Goal: Find specific page/section: Find specific page/section

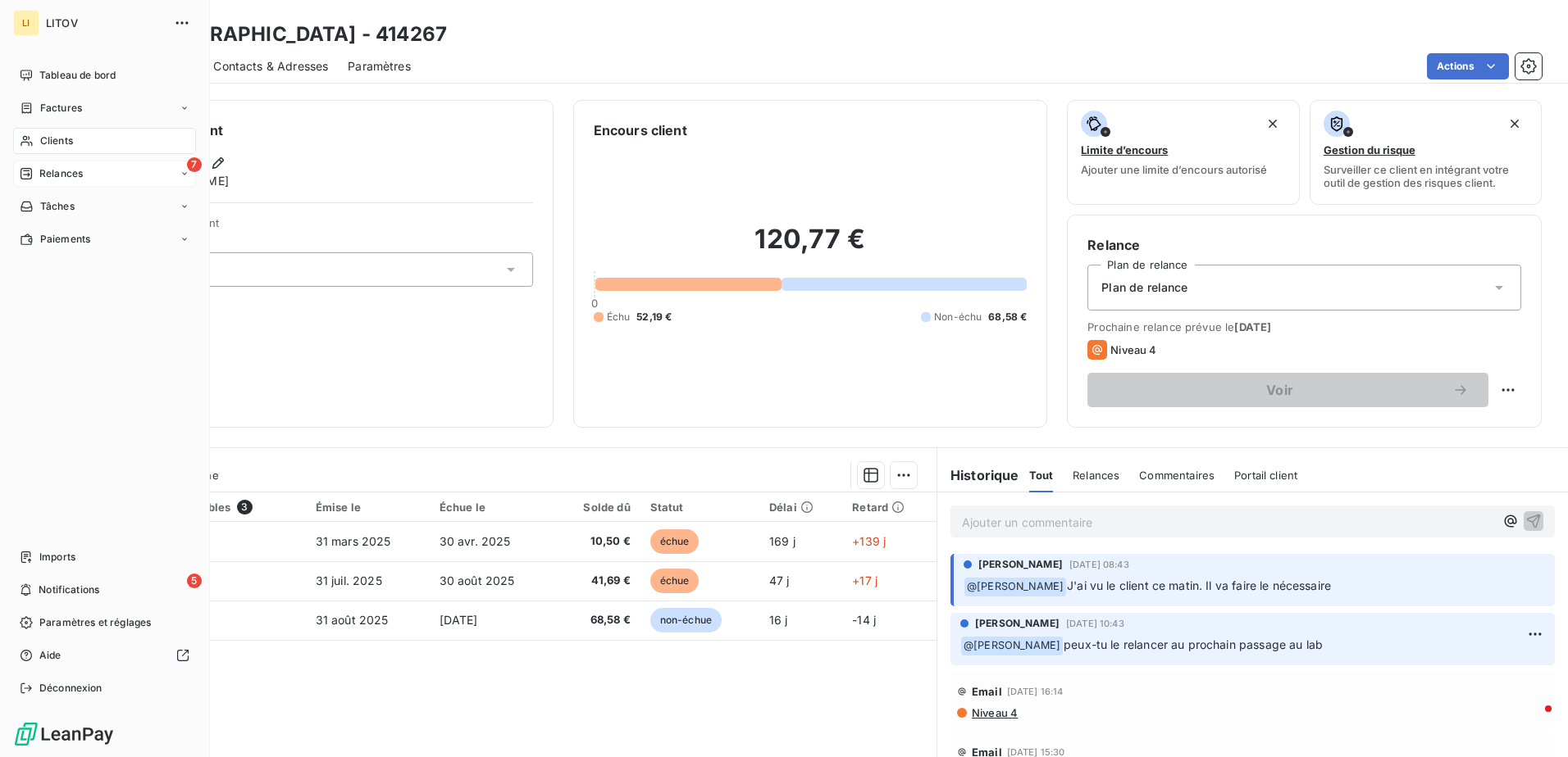
click at [64, 173] on span "Relances" at bounding box center [61, 173] width 44 height 15
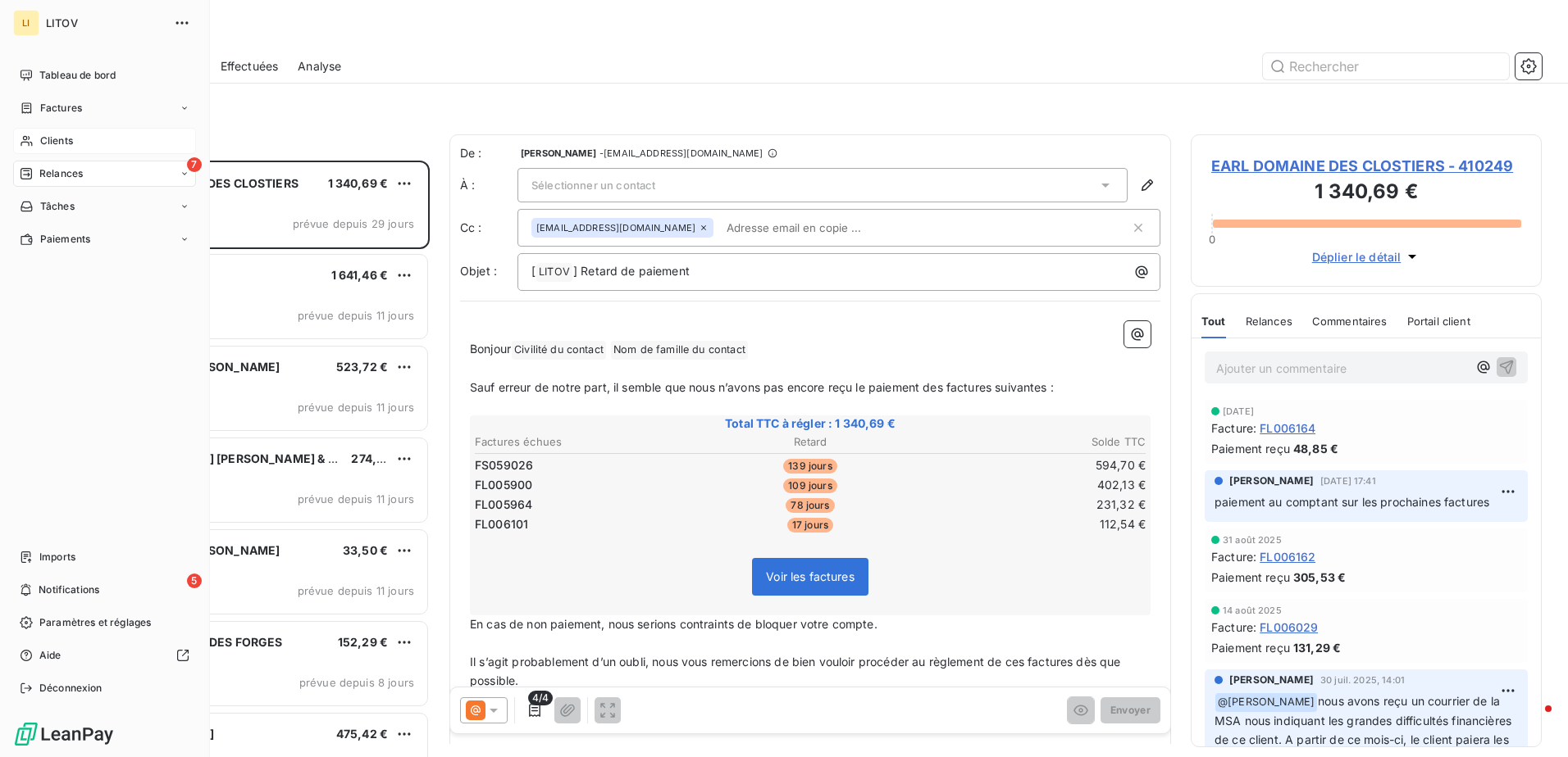
click at [57, 142] on span "Clients" at bounding box center [56, 141] width 33 height 15
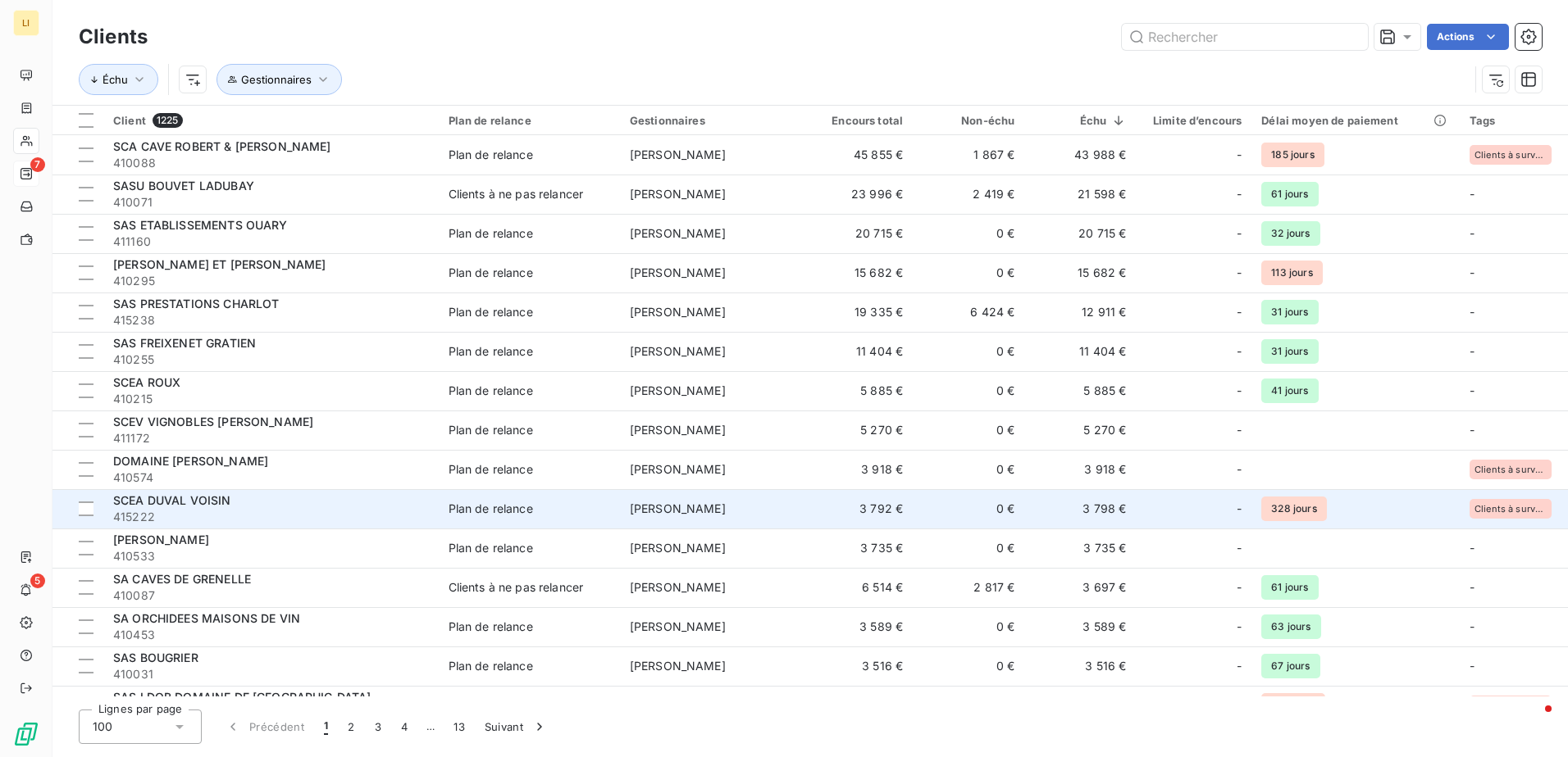
click at [174, 498] on span "SCEA DUVAL VOISIN" at bounding box center [171, 500] width 118 height 14
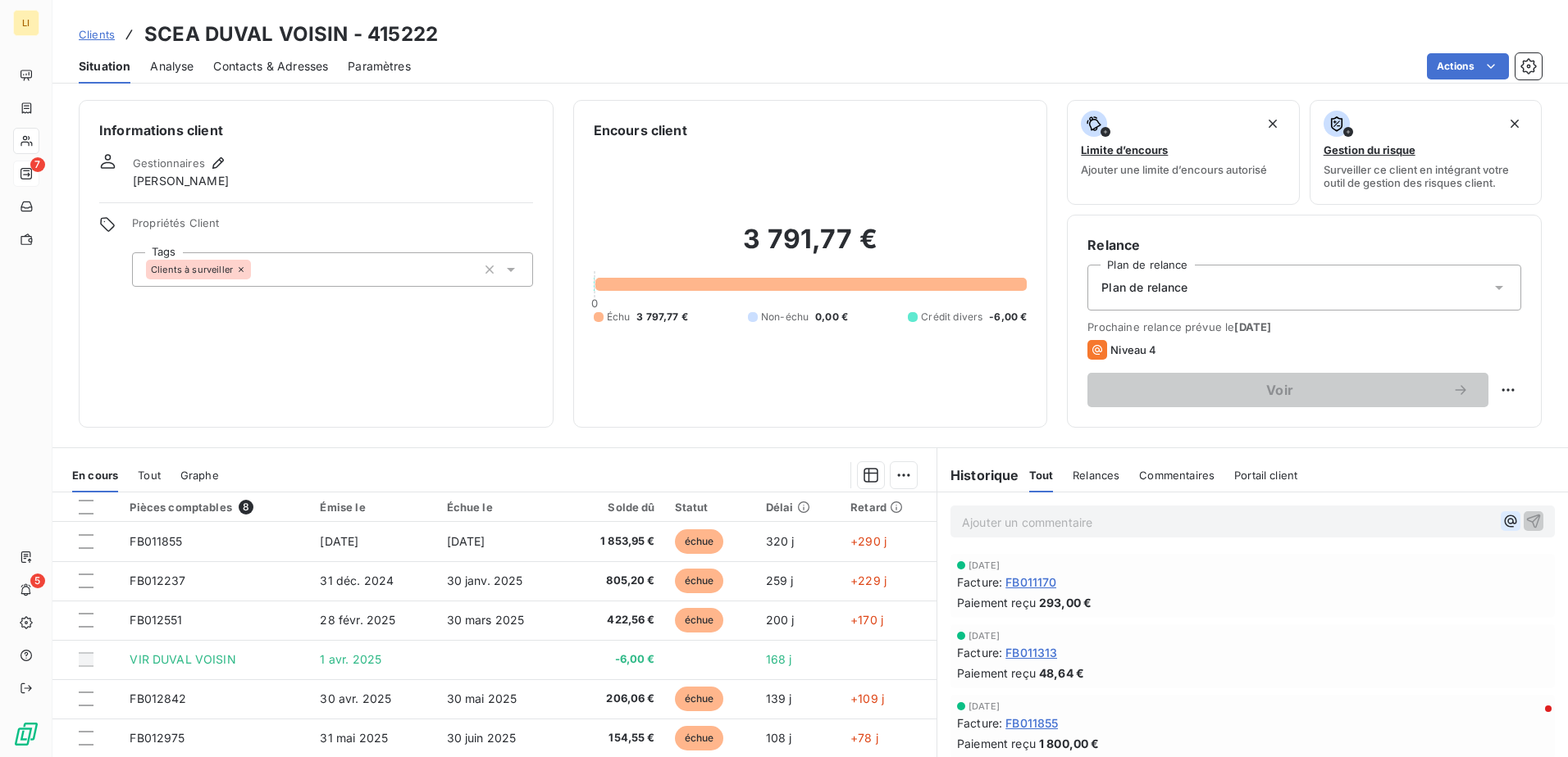
click at [1503, 519] on icon "button" at bounding box center [1511, 521] width 17 height 17
click at [1358, 582] on span "[PERSON_NAME]" at bounding box center [1344, 576] width 97 height 14
click at [1077, 520] on p "﻿ @ [PERSON_NAME] ﻿ ﻿" at bounding box center [1228, 522] width 532 height 20
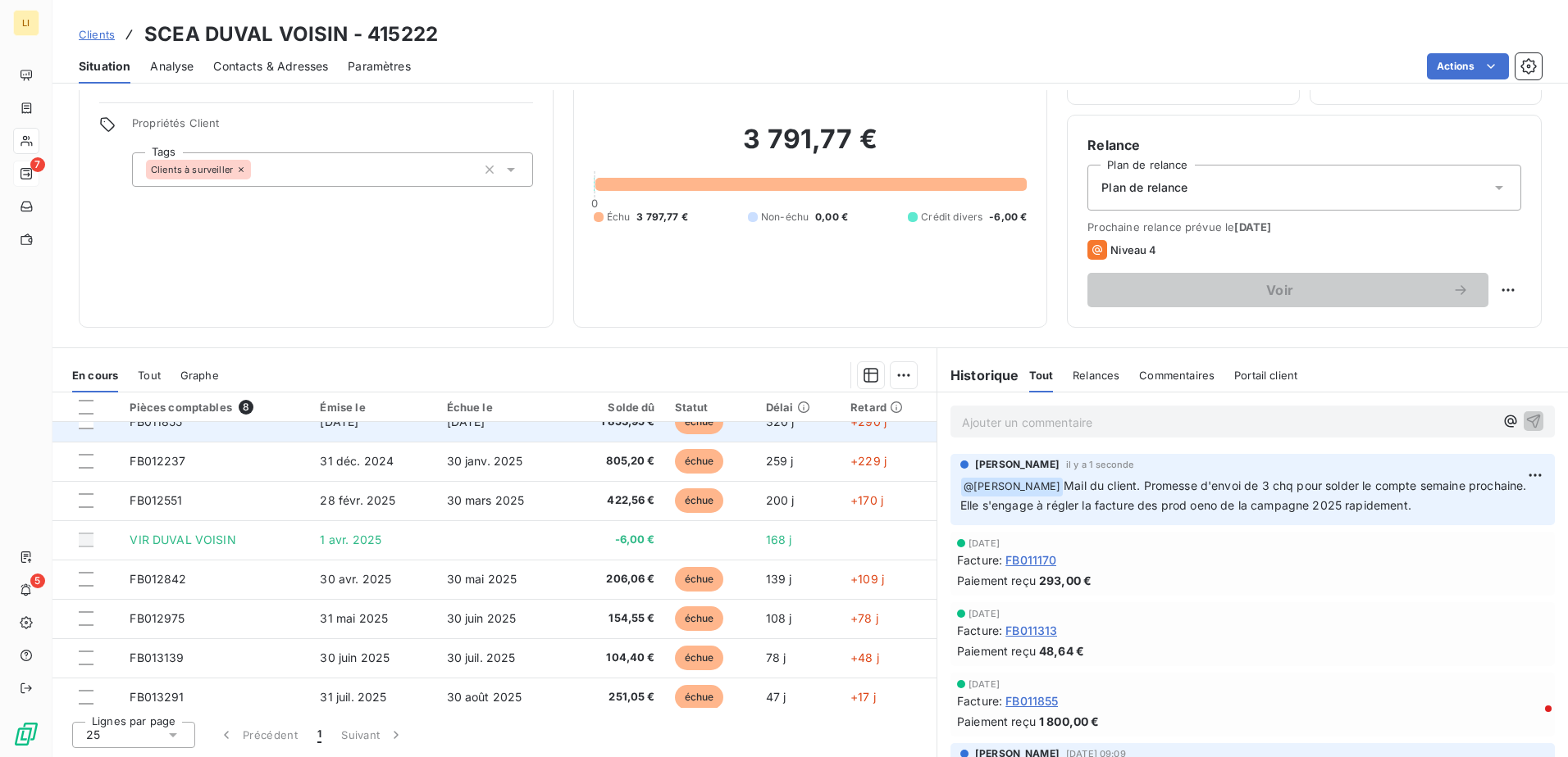
scroll to position [30, 0]
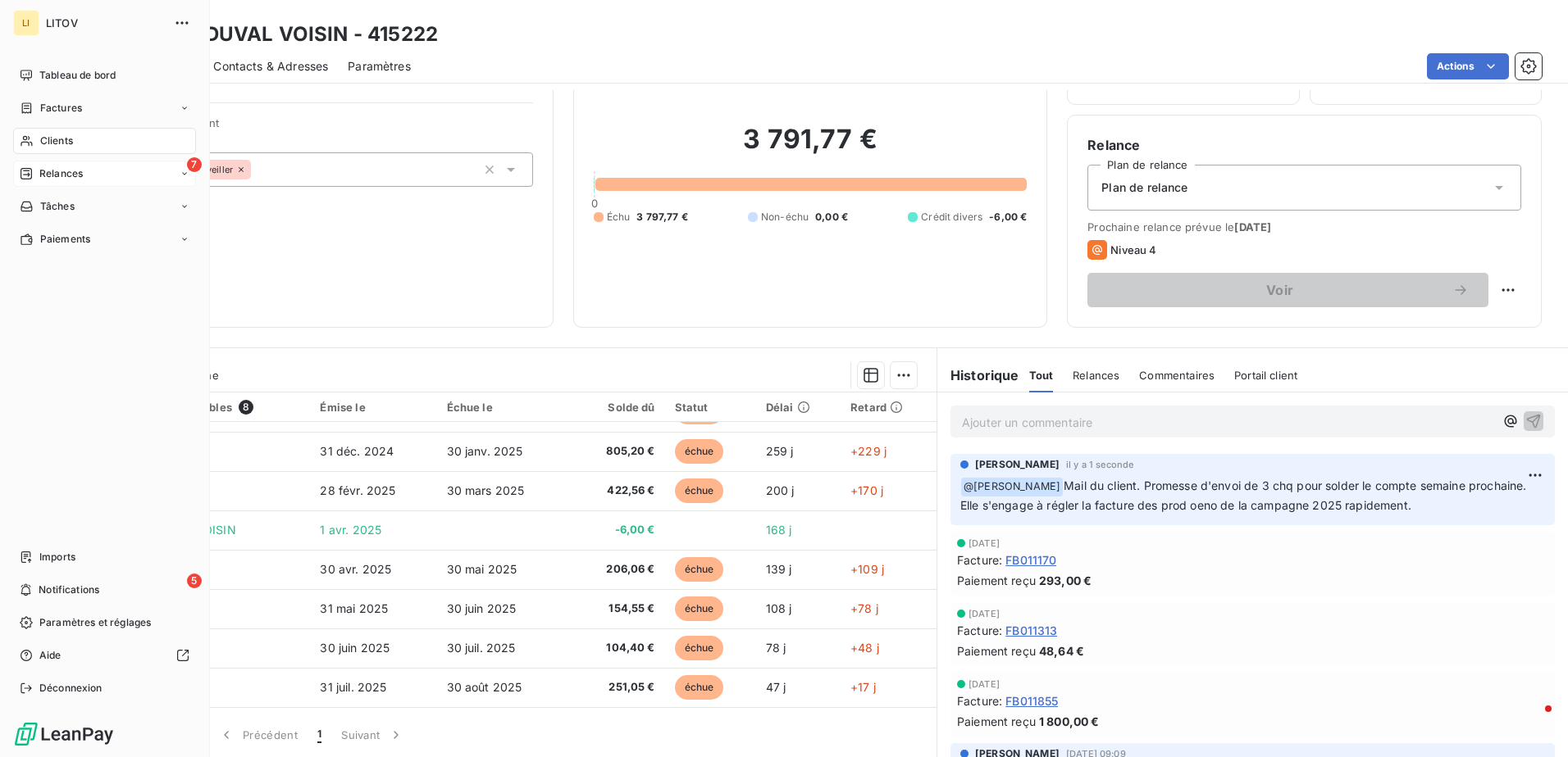
drag, startPoint x: 59, startPoint y: 131, endPoint x: 68, endPoint y: 135, distance: 9.8
click at [68, 135] on span "Clients" at bounding box center [56, 141] width 33 height 15
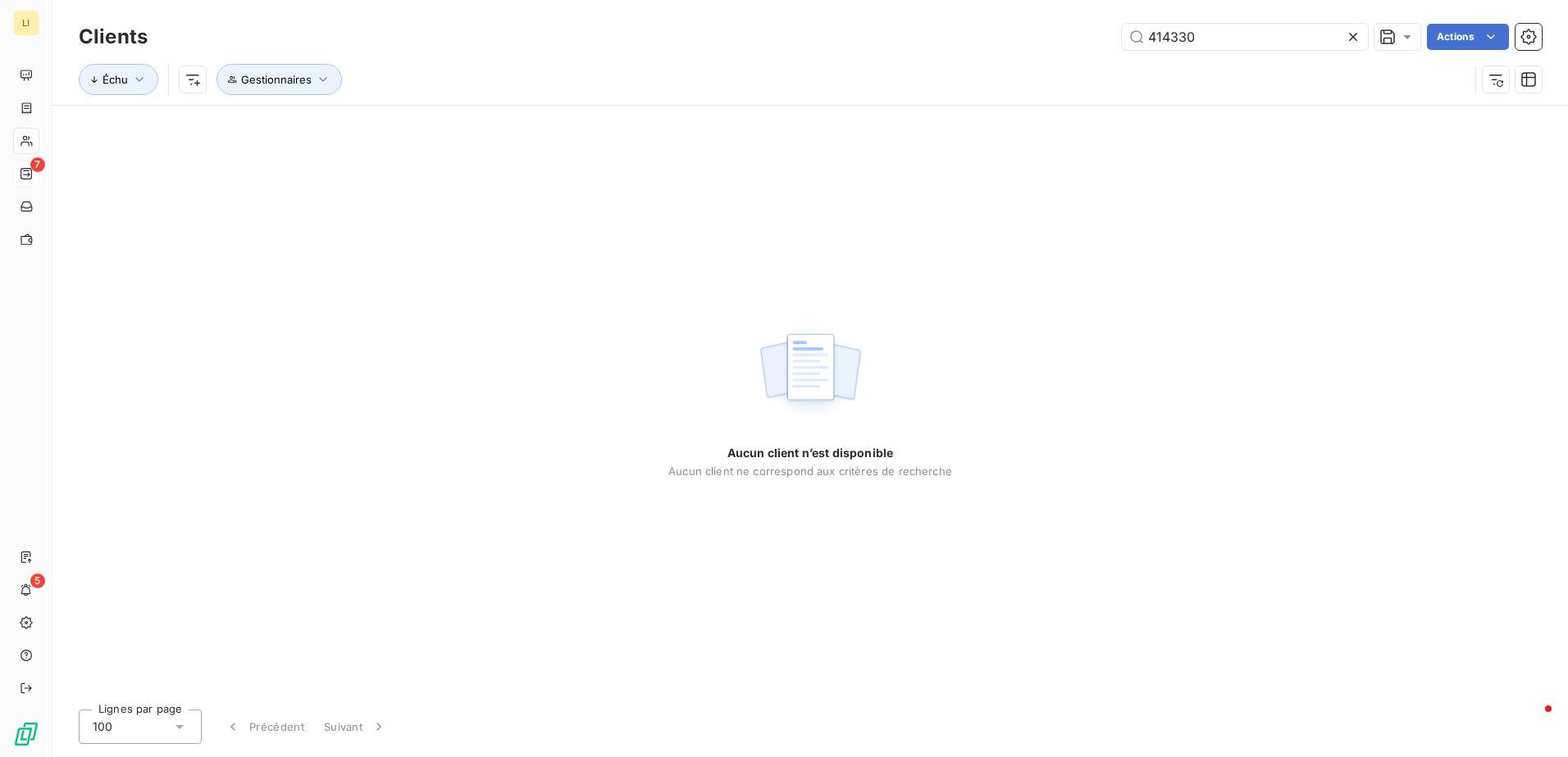
drag, startPoint x: 1213, startPoint y: 34, endPoint x: 848, endPoint y: 32, distance: 365.0
click at [848, 33] on div "414330 Actions" at bounding box center [854, 37] width 1375 height 26
type input "5"
type input "414333"
